Goal: Information Seeking & Learning: Find specific fact

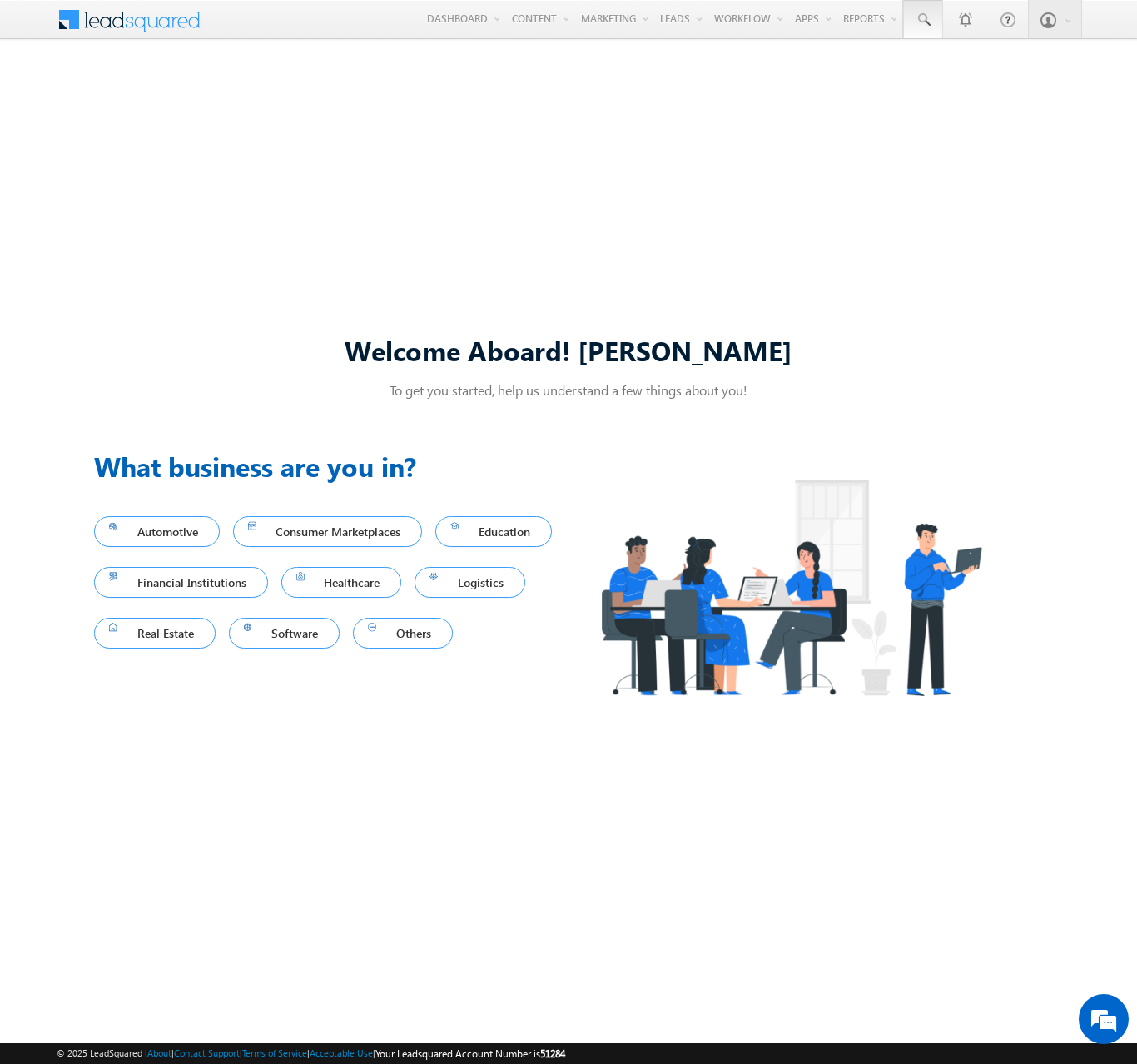
click at [922, 20] on span at bounding box center [923, 20] width 17 height 17
type input "8911436915"
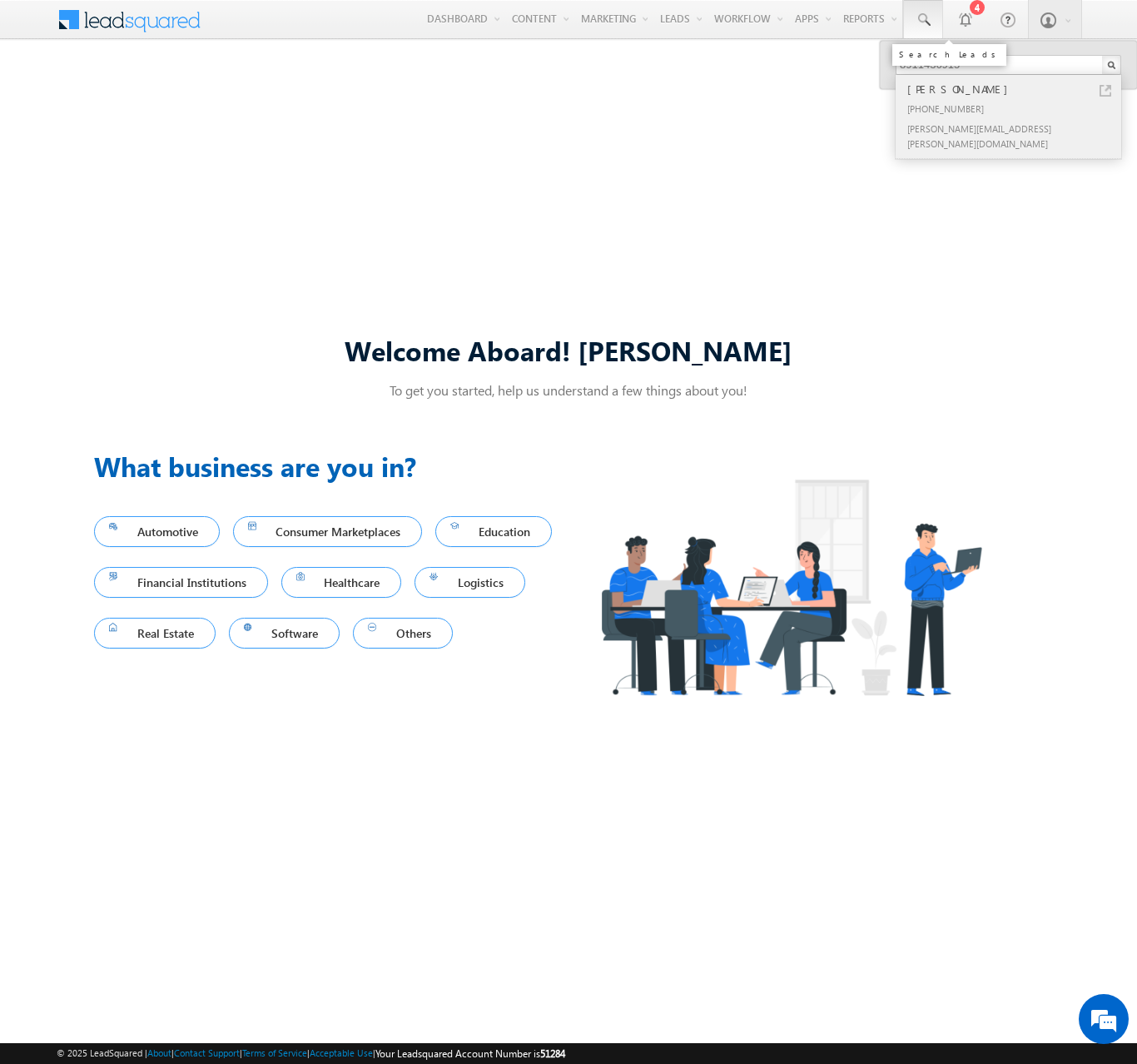
click at [1016, 90] on div "[PERSON_NAME]" at bounding box center [1016, 89] width 223 height 19
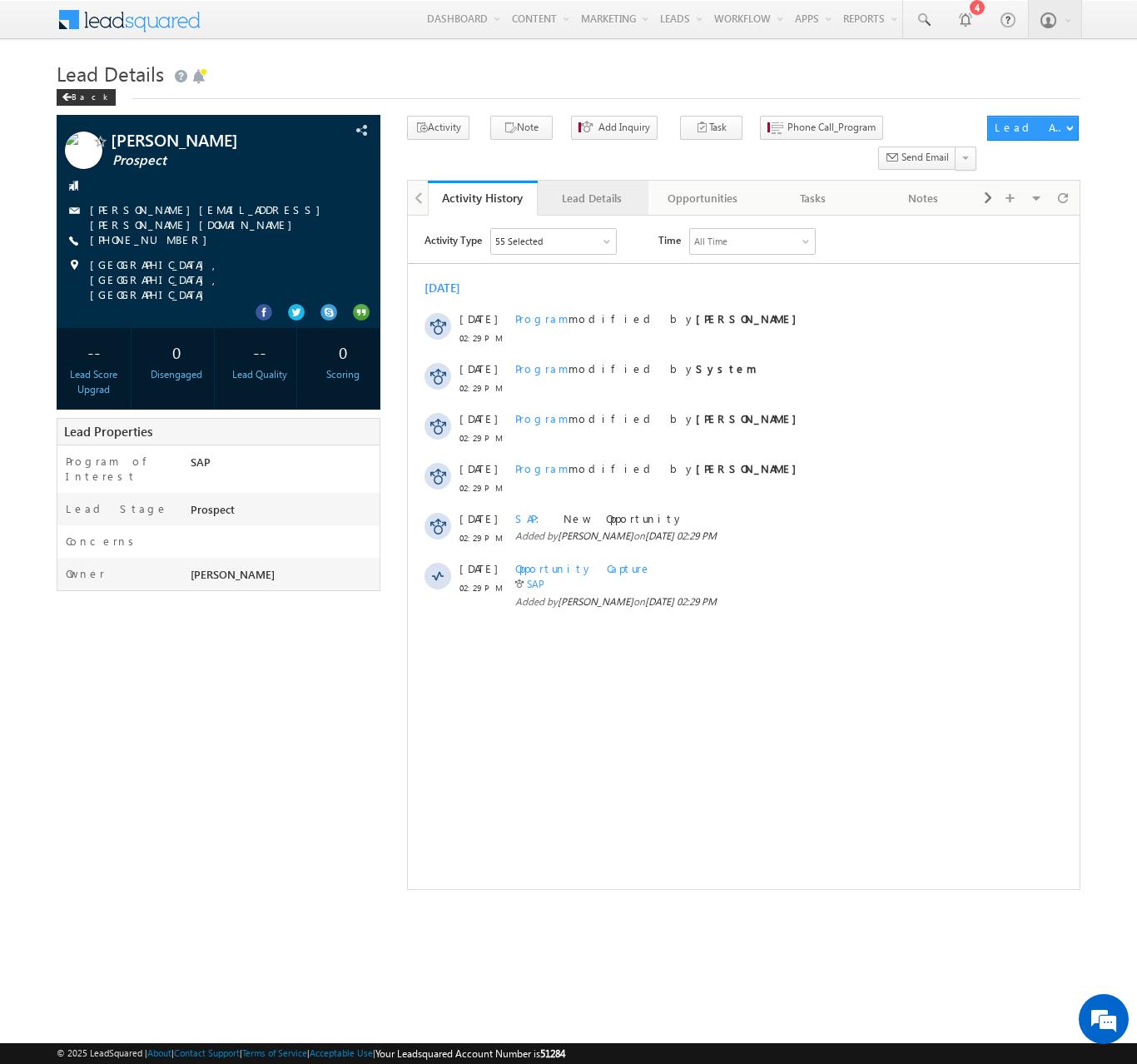
click at [592, 188] on div "Lead Details" at bounding box center [592, 198] width 82 height 20
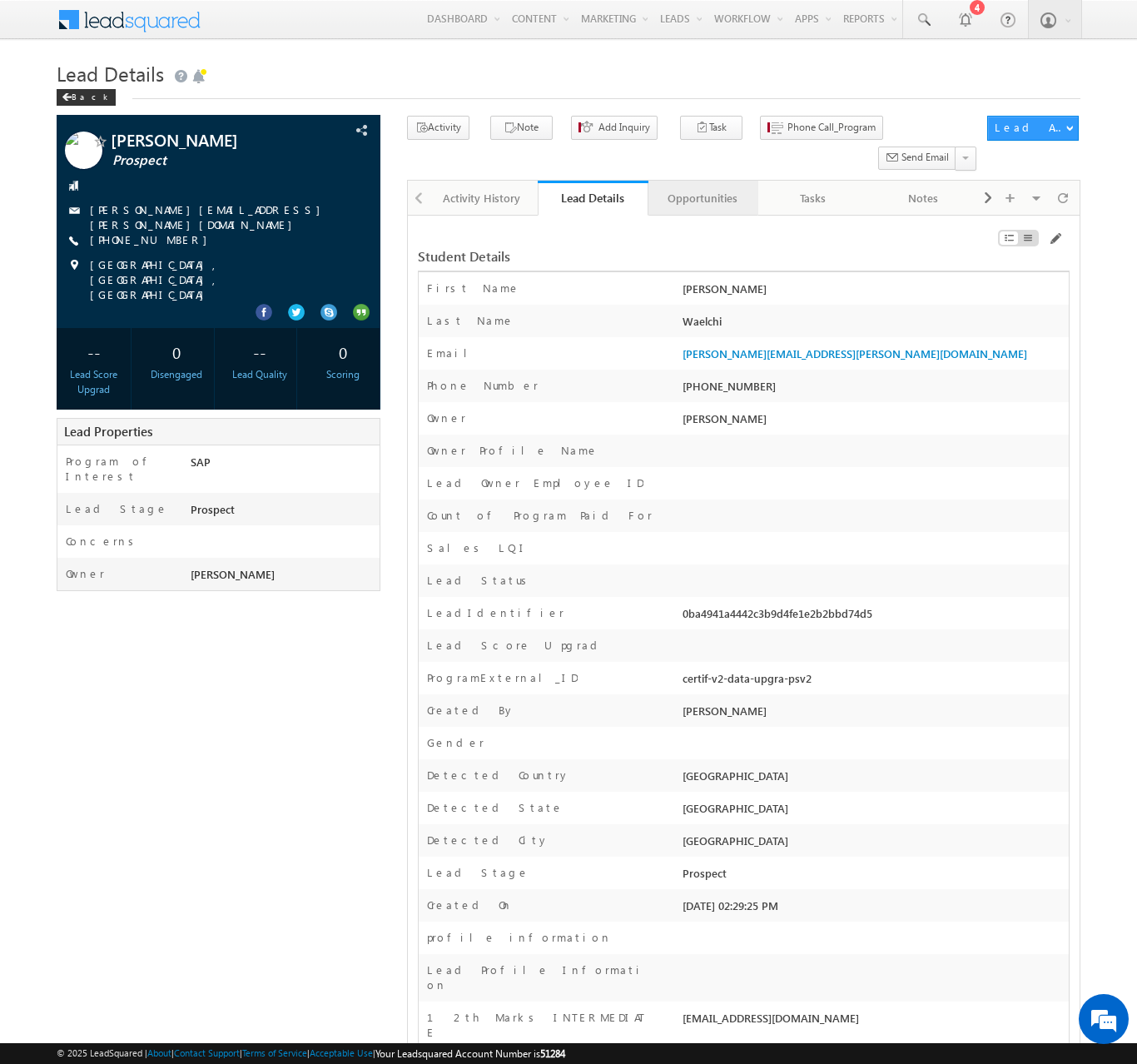
click at [702, 188] on div "Opportunities" at bounding box center [702, 198] width 82 height 20
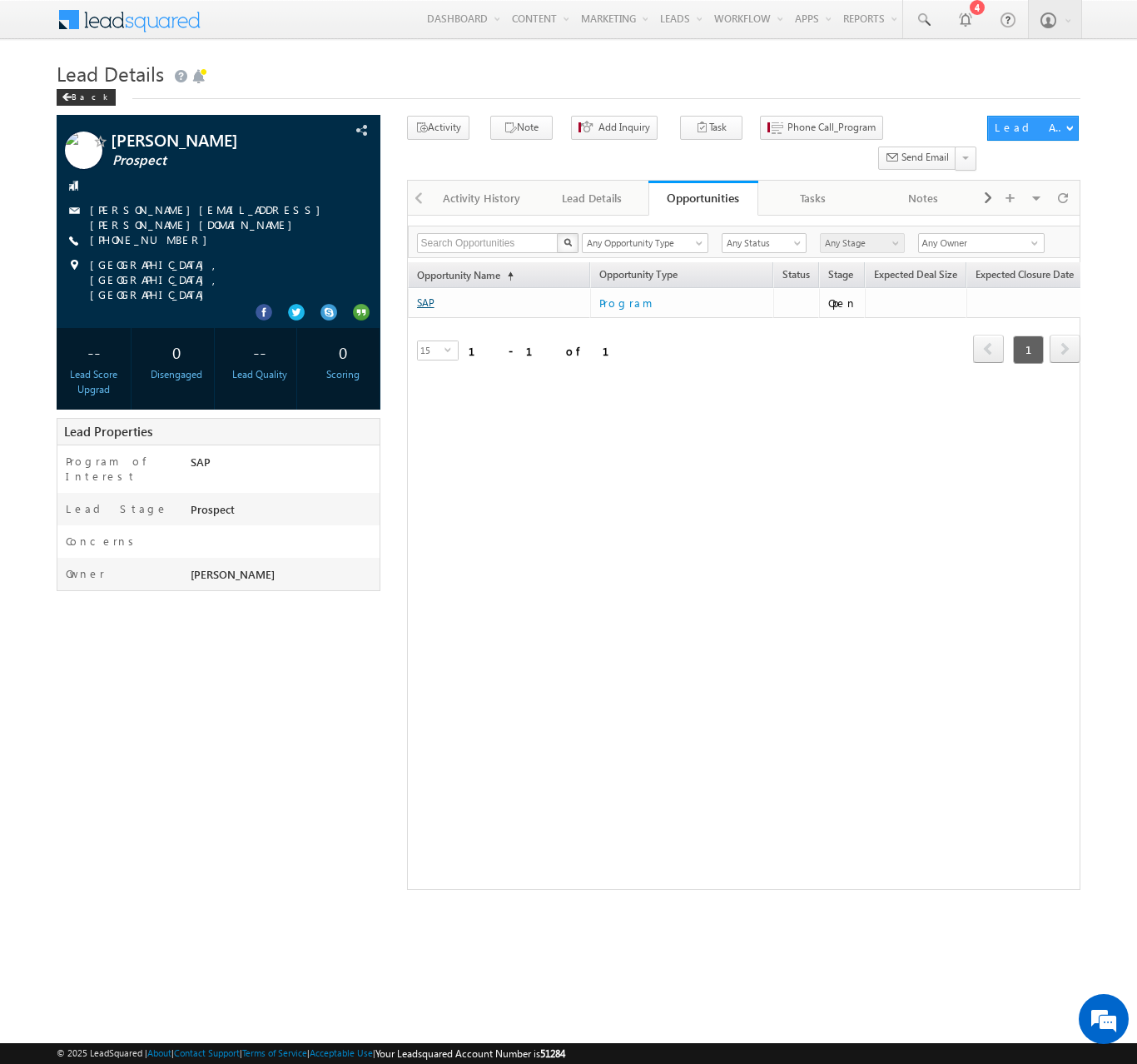
click at [425, 296] on link "SAP" at bounding box center [426, 302] width 18 height 13
